Goal: Task Accomplishment & Management: Manage account settings

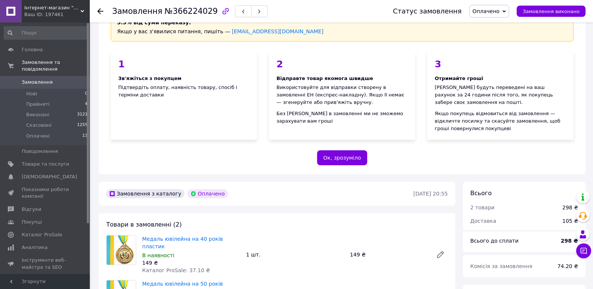
scroll to position [187, 0]
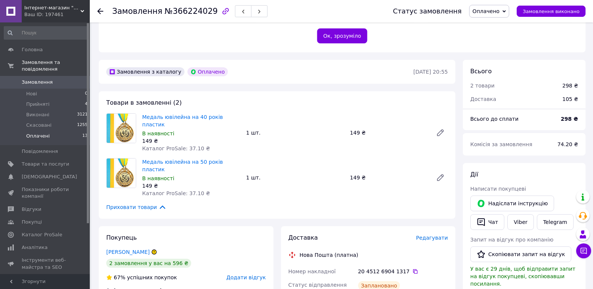
click at [42, 133] on span "Оплачені" at bounding box center [38, 136] width 24 height 7
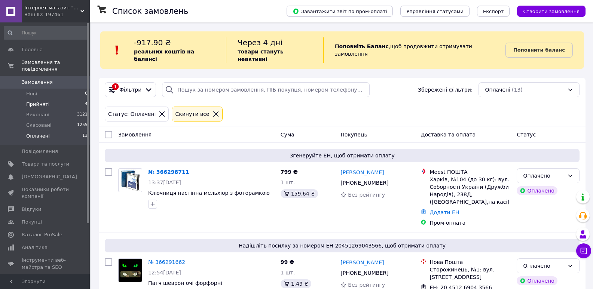
click at [42, 101] on span "Прийняті" at bounding box center [37, 104] width 23 height 7
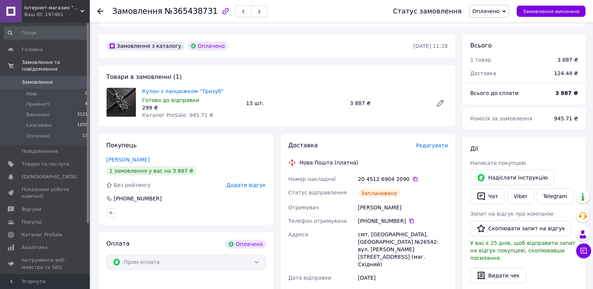
scroll to position [170, 0]
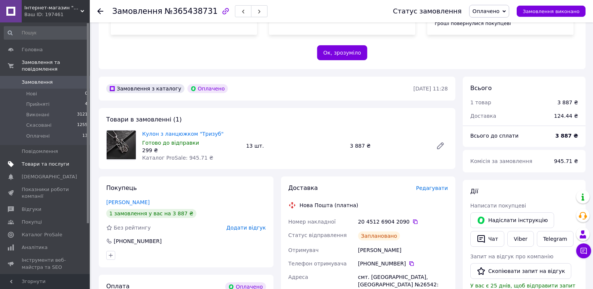
click at [44, 161] on span "Товари та послуги" at bounding box center [45, 164] width 47 height 7
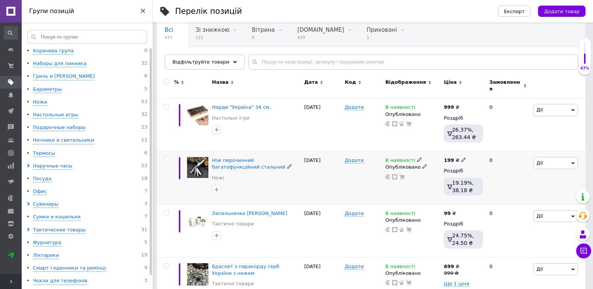
scroll to position [75, 0]
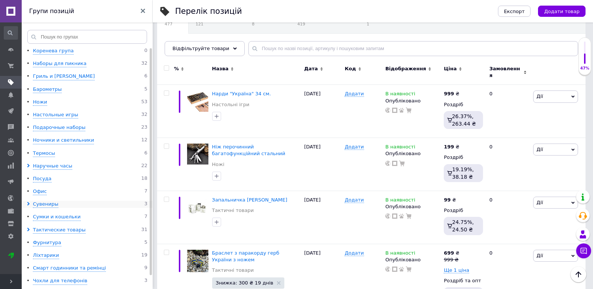
click at [28, 204] on icon at bounding box center [29, 204] width 4 height 4
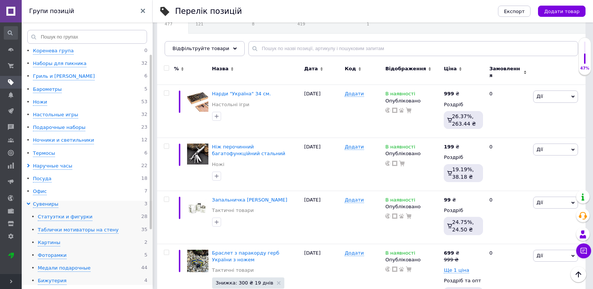
scroll to position [37, 0]
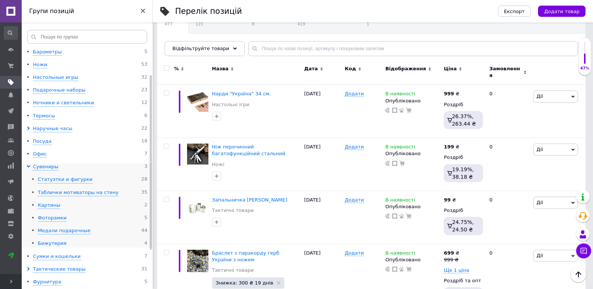
click at [54, 243] on div "Бижутерия" at bounding box center [52, 243] width 29 height 7
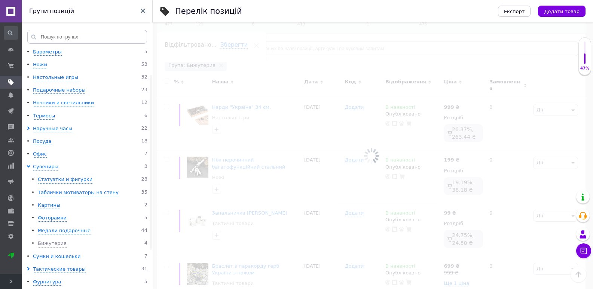
scroll to position [0, 6]
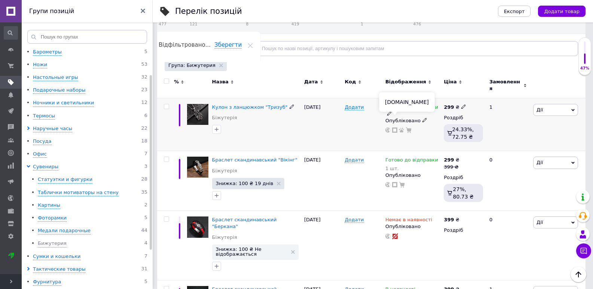
click at [393, 128] on icon at bounding box center [394, 130] width 5 height 5
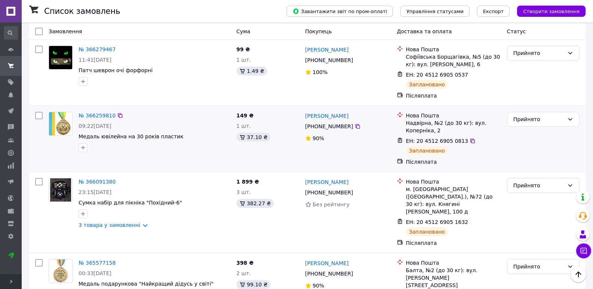
scroll to position [116, 0]
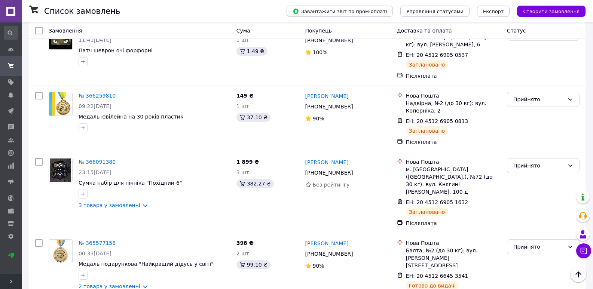
click at [11, 281] on use at bounding box center [11, 282] width 2 height 4
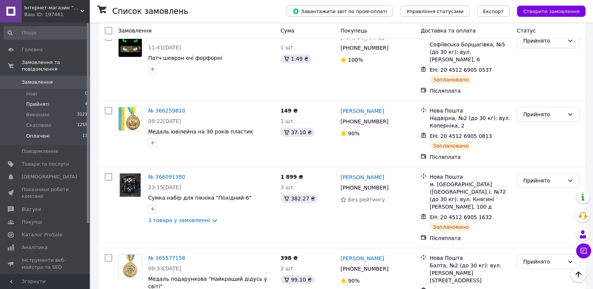
click at [42, 133] on span "Оплачені" at bounding box center [38, 136] width 24 height 7
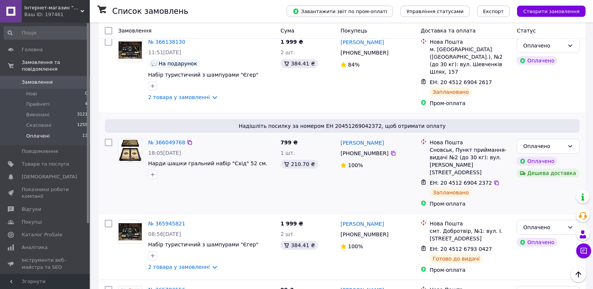
scroll to position [598, 0]
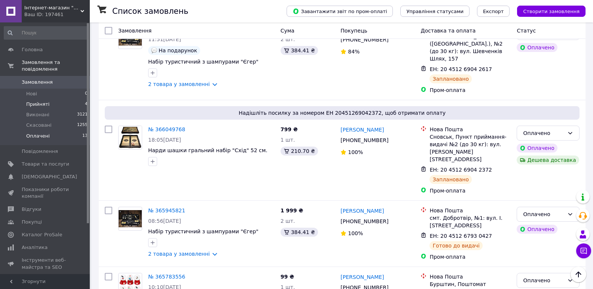
click at [42, 101] on span "Прийняті" at bounding box center [37, 104] width 23 height 7
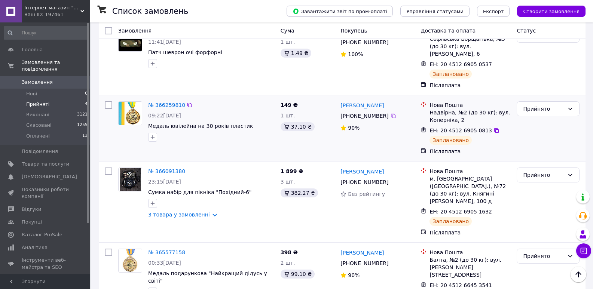
scroll to position [126, 0]
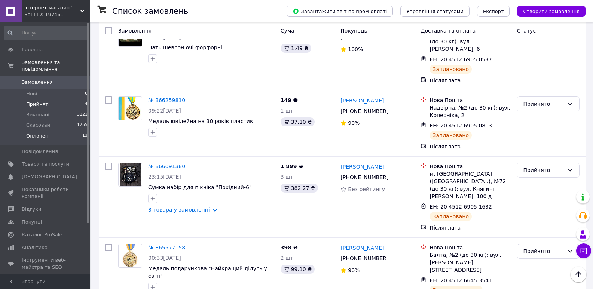
click at [43, 133] on span "Оплачені" at bounding box center [38, 136] width 24 height 7
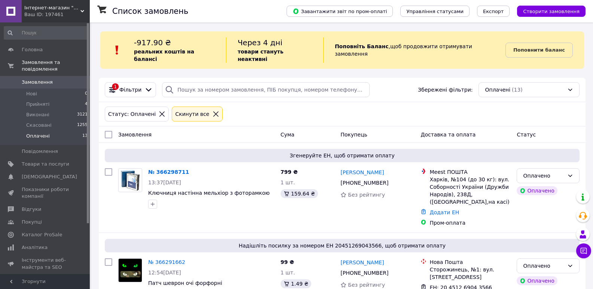
click at [40, 101] on span "Прийняті" at bounding box center [37, 104] width 23 height 7
